Goal: Transaction & Acquisition: Register for event/course

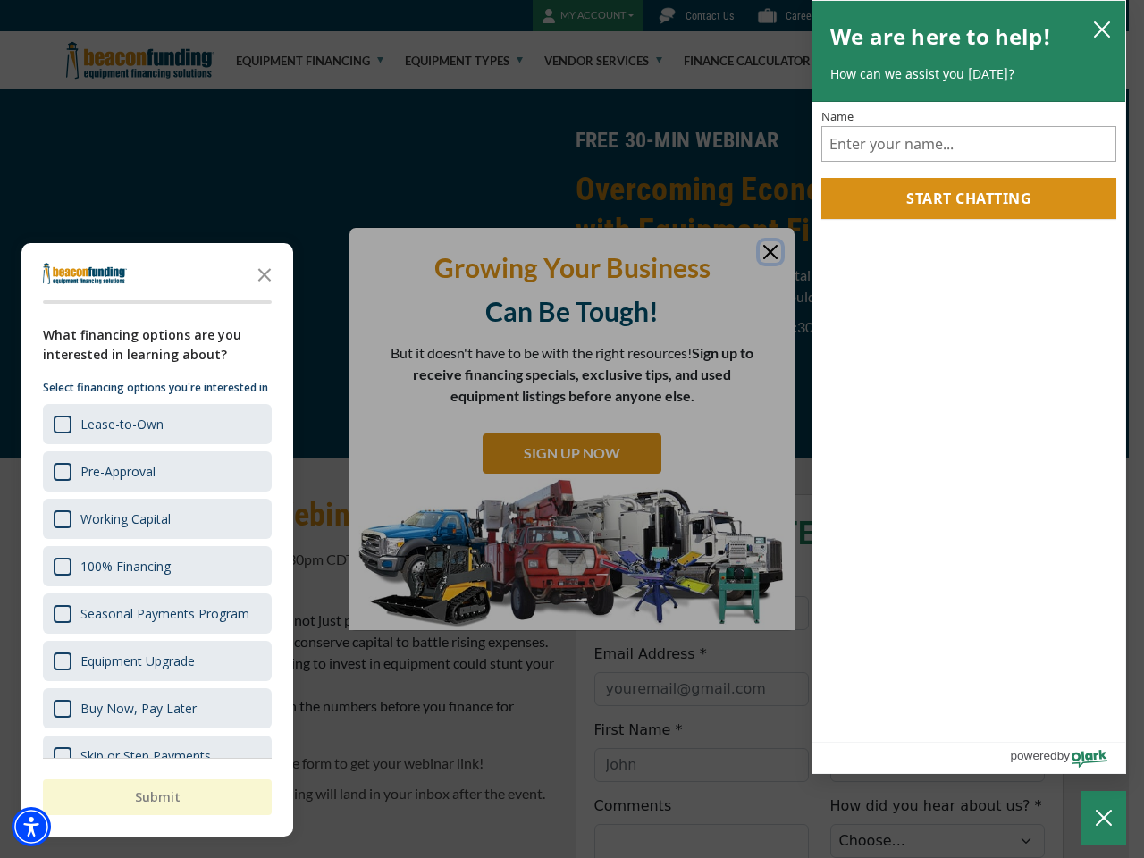
click at [572, 429] on div "button" at bounding box center [572, 429] width 1144 height 858
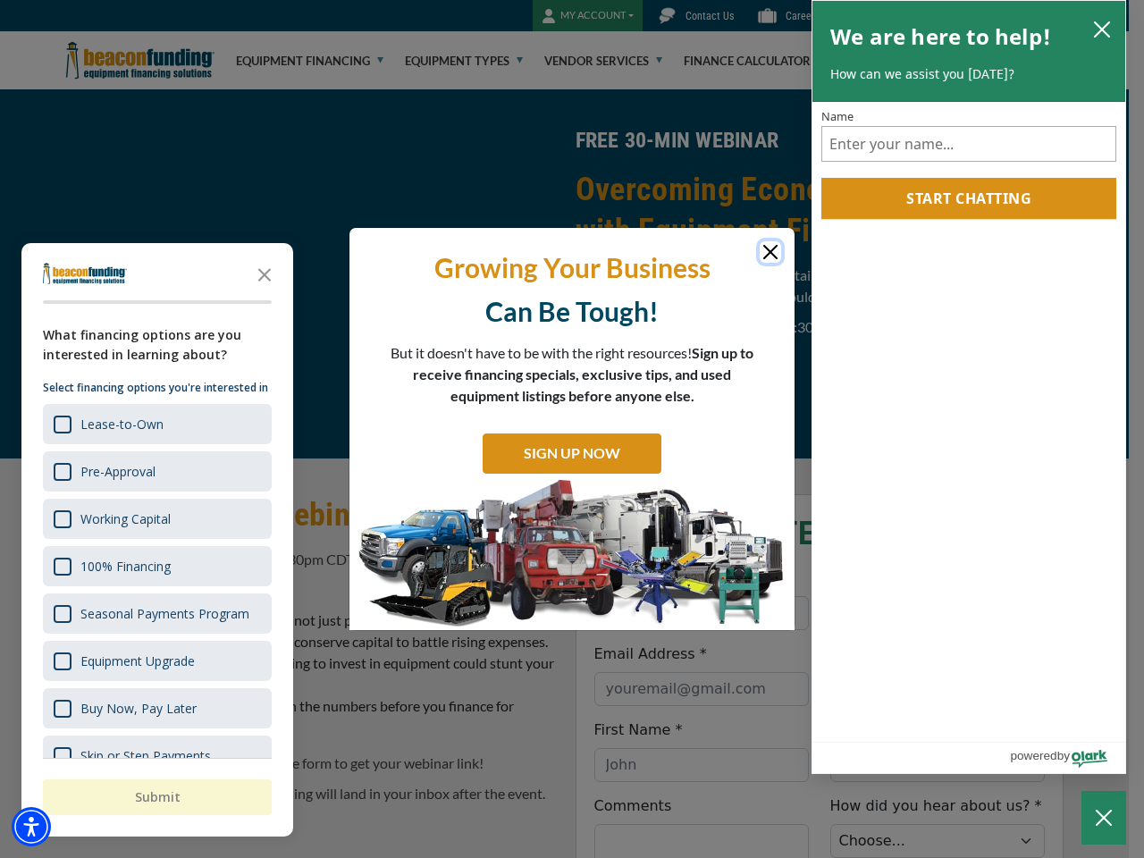
click at [31, 826] on img "Accessibility Menu" at bounding box center [31, 826] width 39 height 39
click at [572, 429] on body "Skip to main content Enable accessibility for low vision Open the accessibility…" at bounding box center [572, 429] width 1144 height 858
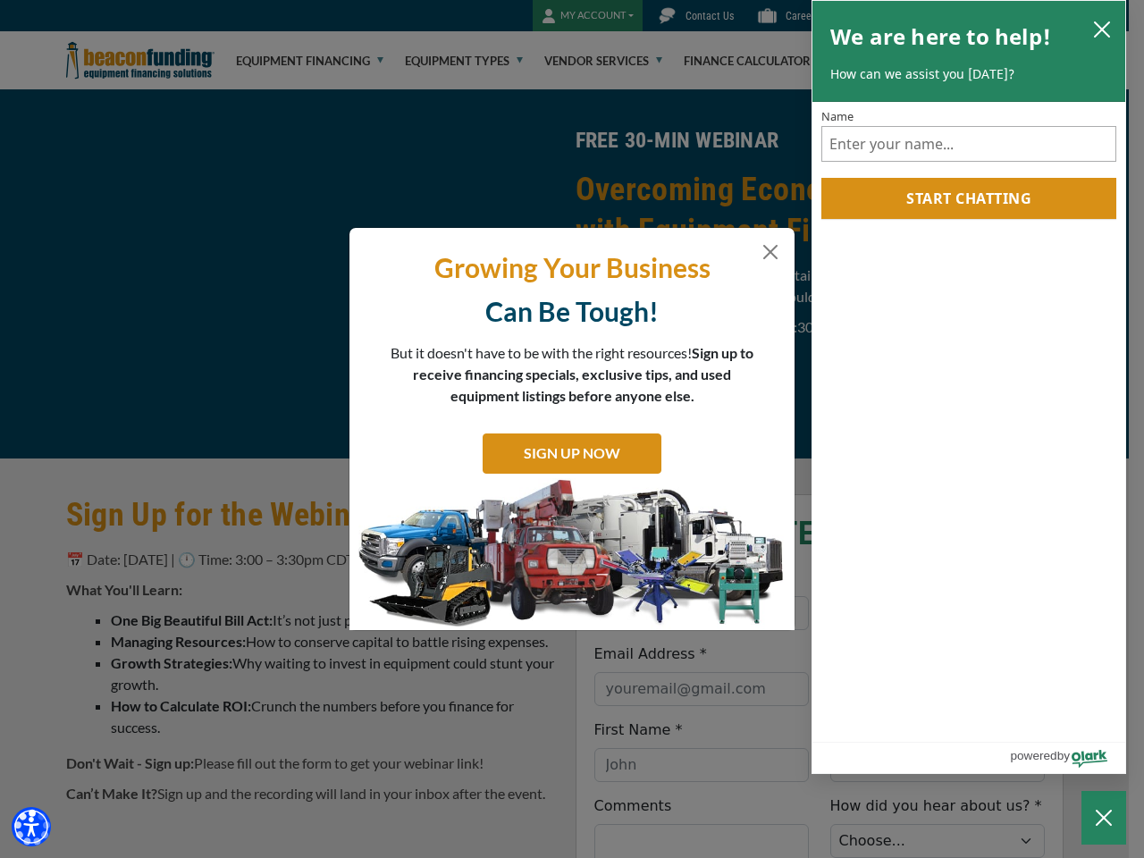
click at [264, 273] on body "Skip to main content Enable accessibility for low vision Open the accessibility…" at bounding box center [572, 429] width 1144 height 858
click at [155, 423] on body "Skip to main content Enable accessibility for low vision Open the accessibility…" at bounding box center [572, 429] width 1144 height 858
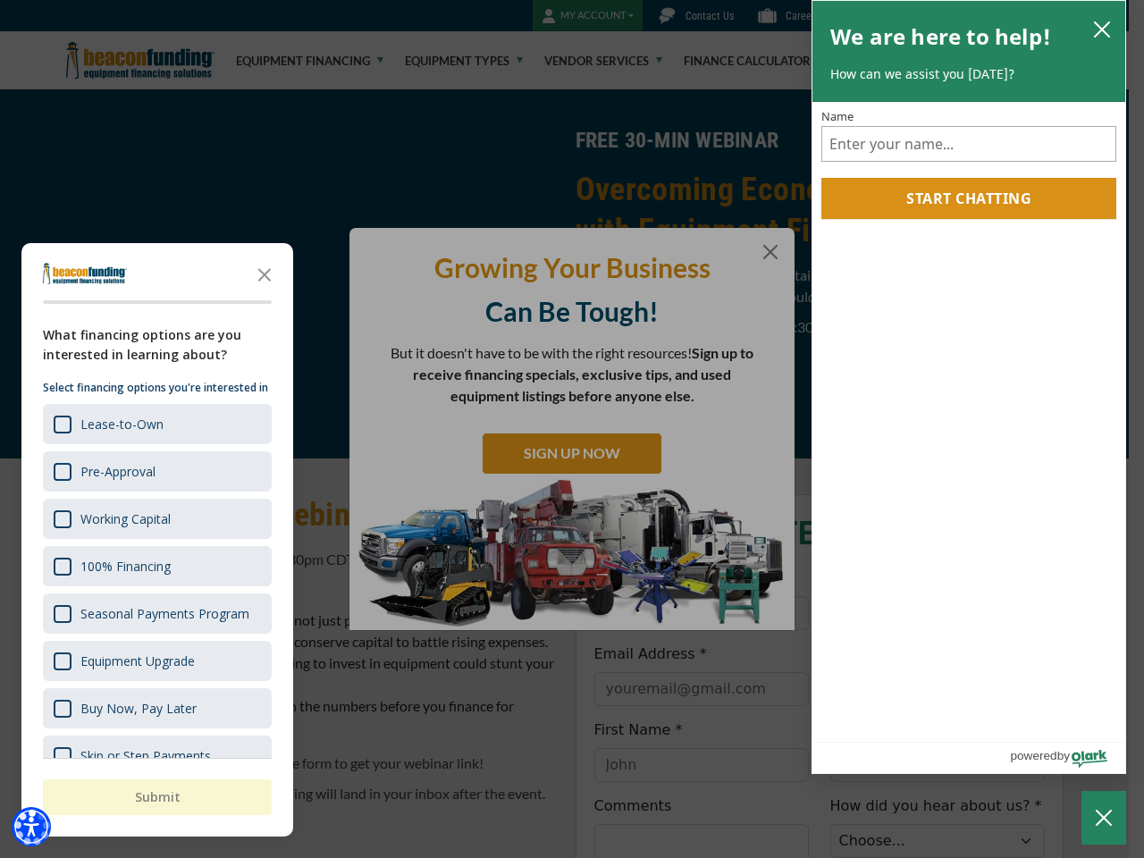
click at [155, 471] on body "Skip to main content Enable accessibility for low vision Open the accessibility…" at bounding box center [572, 429] width 1144 height 858
click at [155, 518] on body "Skip to main content Enable accessibility for low vision Open the accessibility…" at bounding box center [572, 429] width 1144 height 858
click at [155, 566] on body "Skip to main content Enable accessibility for low vision Open the accessibility…" at bounding box center [572, 429] width 1144 height 858
click at [155, 613] on body "Skip to main content Enable accessibility for low vision Open the accessibility…" at bounding box center [572, 429] width 1144 height 858
click at [155, 660] on body "Skip to main content Enable accessibility for low vision Open the accessibility…" at bounding box center [572, 429] width 1144 height 858
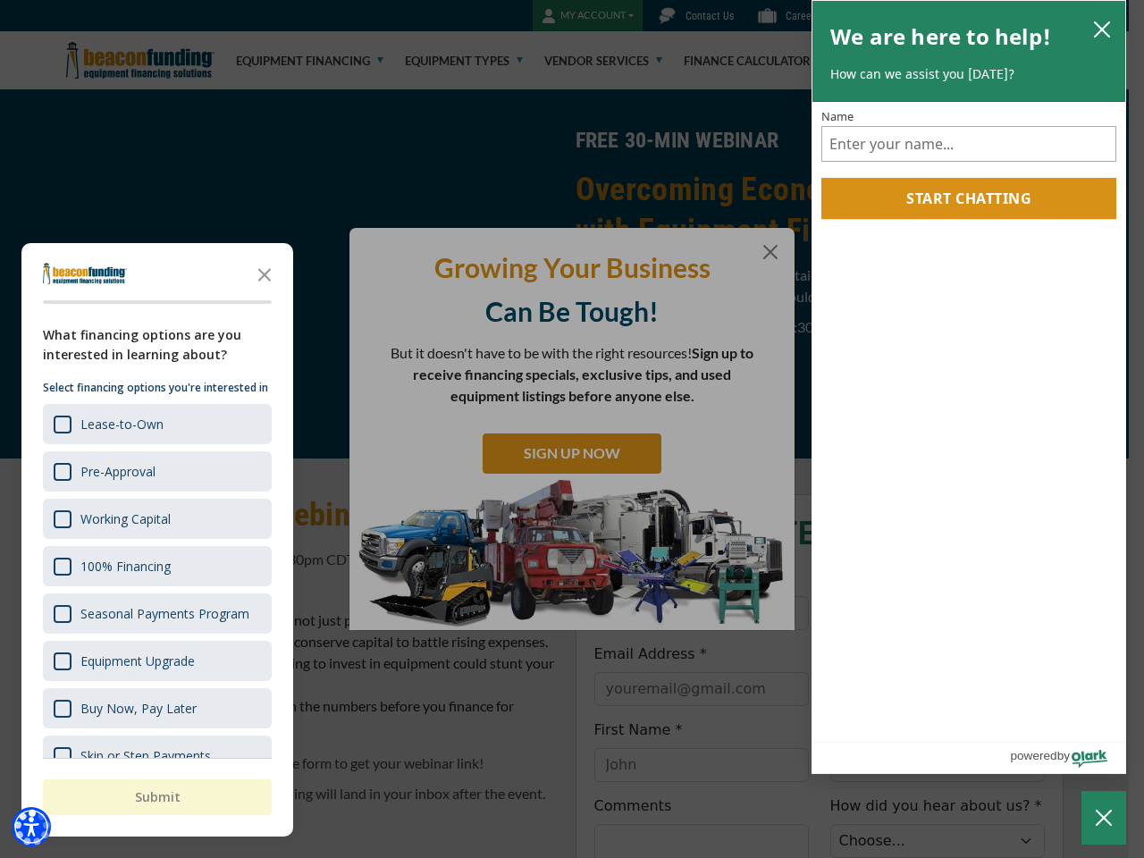
click at [700, 857] on html "Skip to main content Enable accessibility for low vision Open the accessibility…" at bounding box center [572, 429] width 1144 height 858
